Goal: Task Accomplishment & Management: Manage account settings

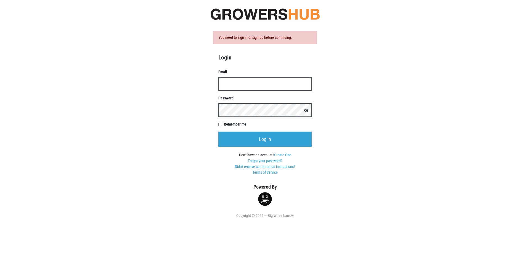
click at [255, 86] on input "Email" at bounding box center [264, 84] width 93 height 14
click at [366, 122] on div "You need to sign in or sign up before continuing. Login Email Password Remember…" at bounding box center [265, 109] width 314 height 219
click at [276, 86] on input "Email" at bounding box center [264, 84] width 93 height 14
click at [276, 87] on input "Email" at bounding box center [264, 84] width 93 height 14
type input "karin.reeves@r"
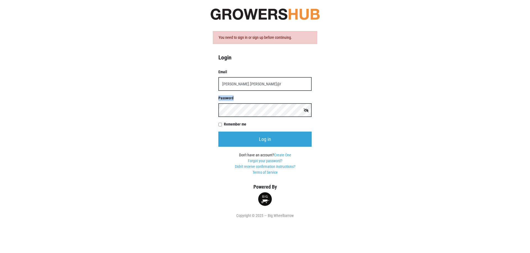
click at [115, 117] on div "You need to sign in or sign up before continuing. Login Email karin.reeves@r Pa…" at bounding box center [265, 109] width 314 height 219
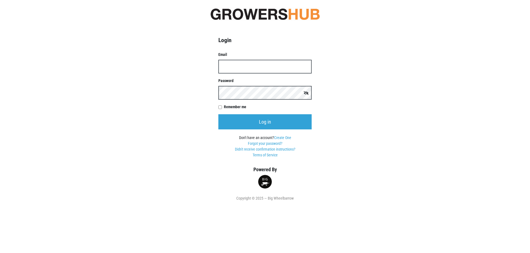
click at [223, 66] on input "Email" at bounding box center [264, 67] width 93 height 14
type input "[PERSON_NAME][EMAIL_ADDRESS][PERSON_NAME][DOMAIN_NAME]"
click at [230, 108] on label "Remember me" at bounding box center [268, 107] width 88 height 6
click at [222, 108] on input "Remember me" at bounding box center [220, 108] width 4 height 4
checkbox input "true"
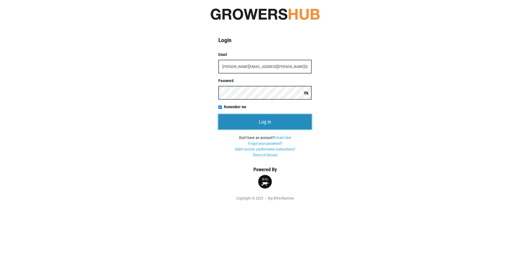
click at [236, 120] on input "Log in" at bounding box center [264, 121] width 93 height 15
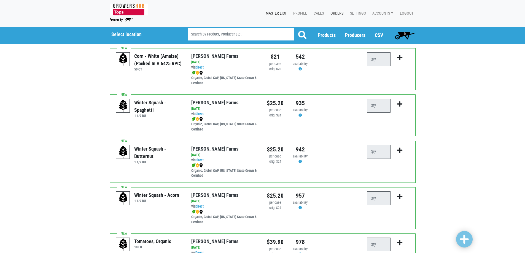
click at [340, 14] on link "Orders" at bounding box center [336, 13] width 20 height 10
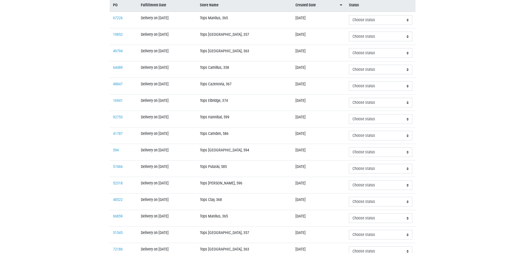
scroll to position [110, 0]
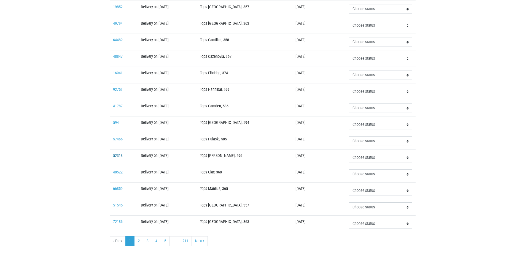
click at [116, 157] on link "52318" at bounding box center [118, 156] width 10 height 5
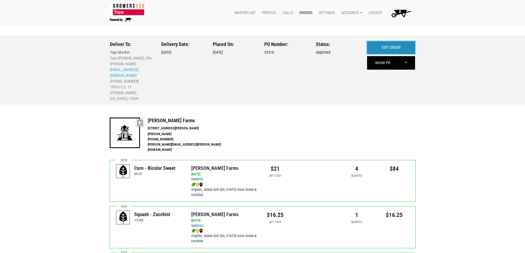
click at [400, 47] on link "EDIT ORDER" at bounding box center [391, 47] width 48 height 13
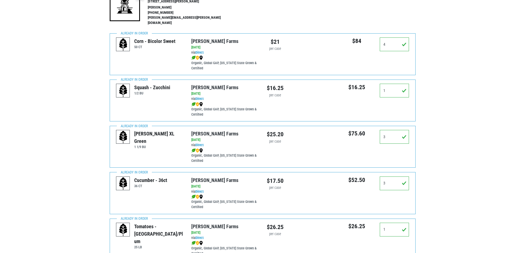
scroll to position [165, 0]
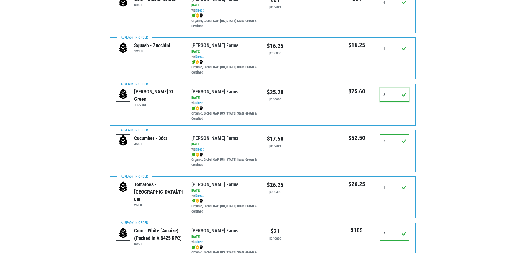
click at [397, 89] on input "3" at bounding box center [395, 95] width 30 height 14
drag, startPoint x: 397, startPoint y: 89, endPoint x: 372, endPoint y: 94, distance: 25.6
click at [372, 94] on div "$75.60 3" at bounding box center [375, 97] width 75 height 18
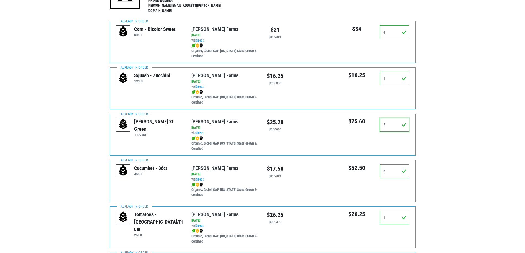
scroll to position [0, 0]
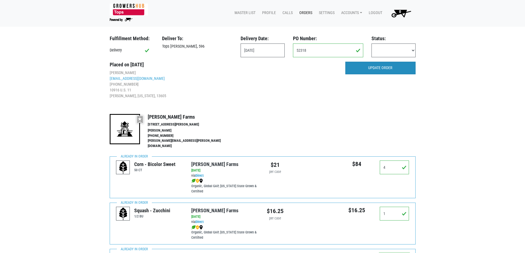
type input "2"
click at [380, 63] on input "UPDATE ORDER" at bounding box center [381, 68] width 70 height 13
